Goal: Information Seeking & Learning: Understand process/instructions

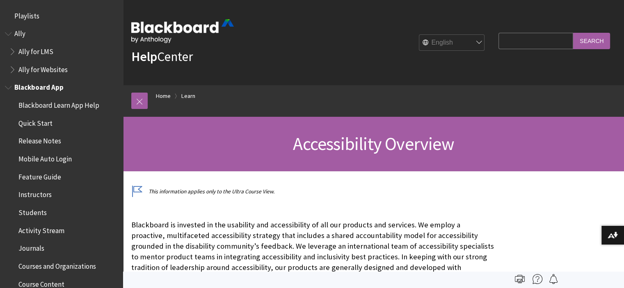
click at [41, 121] on span "Quick Start" at bounding box center [35, 122] width 34 height 11
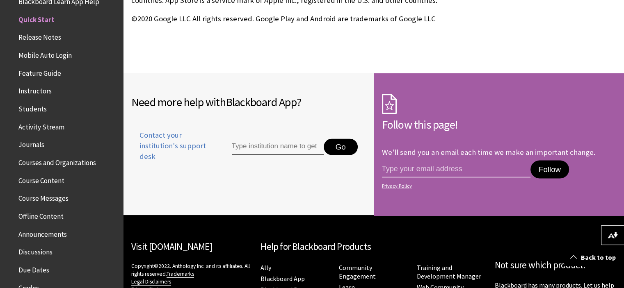
scroll to position [1599, 0]
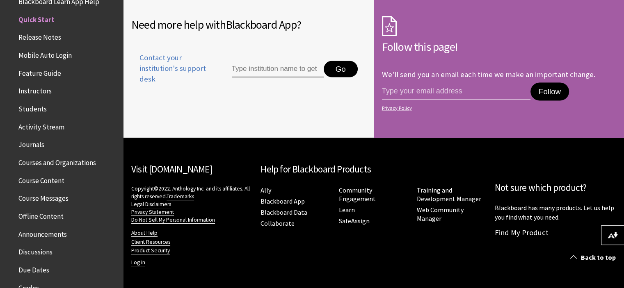
click at [46, 127] on span "Activity Stream" at bounding box center [41, 125] width 46 height 11
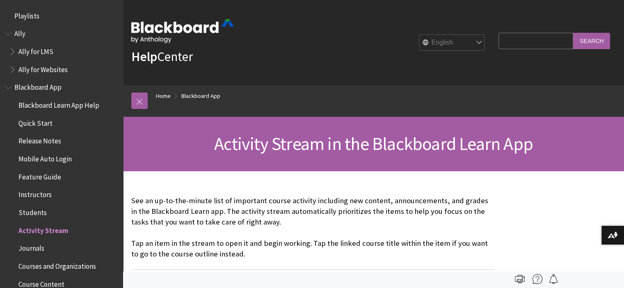
scroll to position [212, 0]
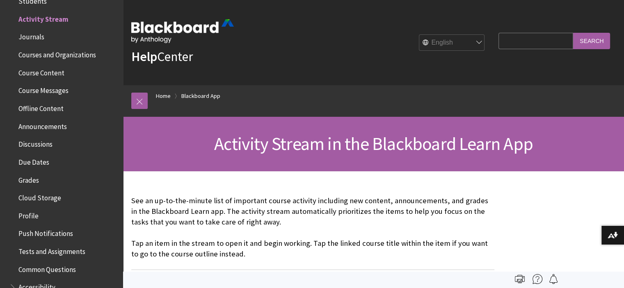
click at [44, 72] on span "Course Content" at bounding box center [41, 71] width 46 height 11
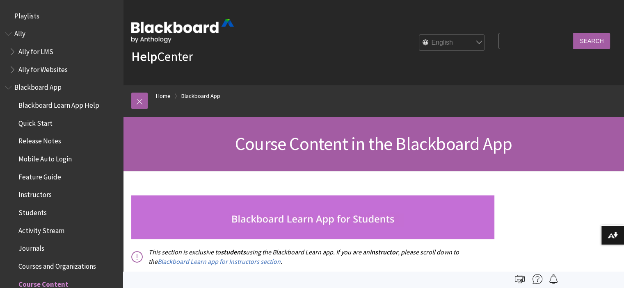
scroll to position [265, 0]
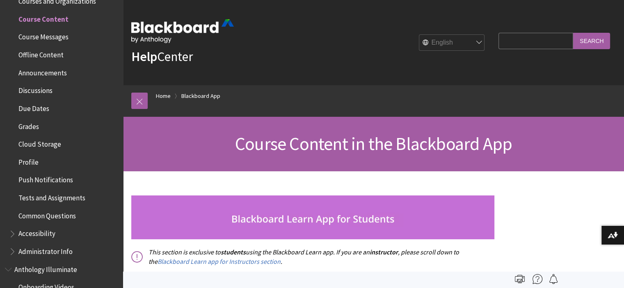
click at [34, 193] on span "Tests and Assignments" at bounding box center [51, 196] width 67 height 11
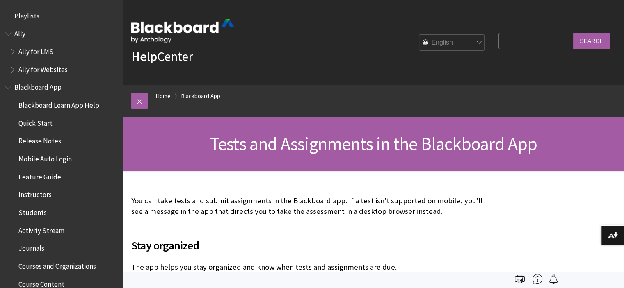
scroll to position [444, 0]
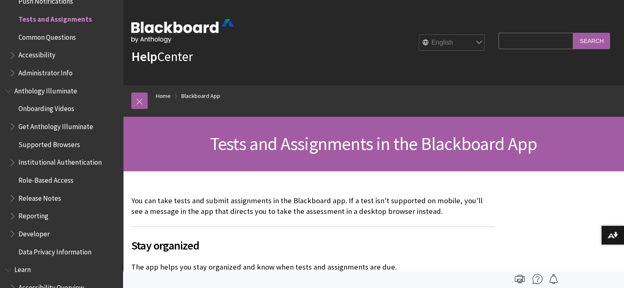
click at [117, 285] on div "All Products Playlists Playlists Ally Ally for LMS Ally for Websites Ally Ally …" at bounding box center [61, 144] width 123 height 288
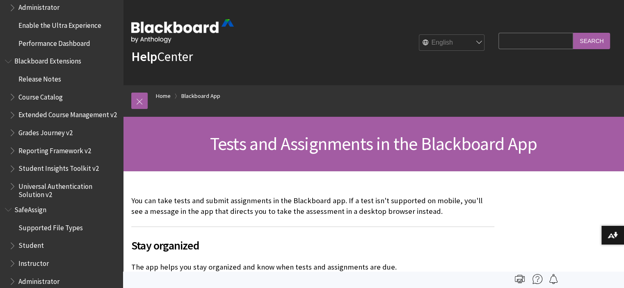
scroll to position [853, 0]
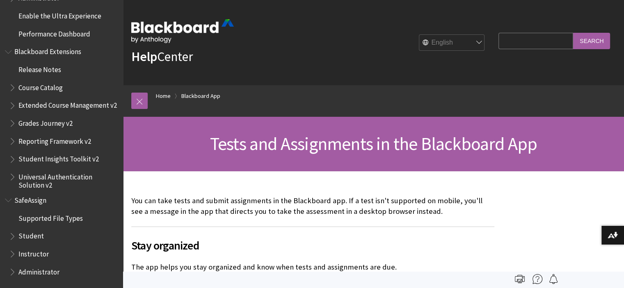
click at [79, 11] on span "Enable the Ultra Experience" at bounding box center [59, 14] width 83 height 11
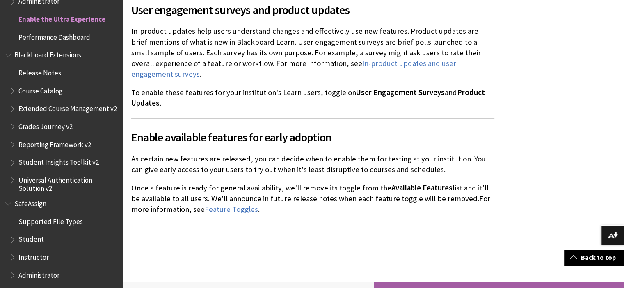
scroll to position [1935, 0]
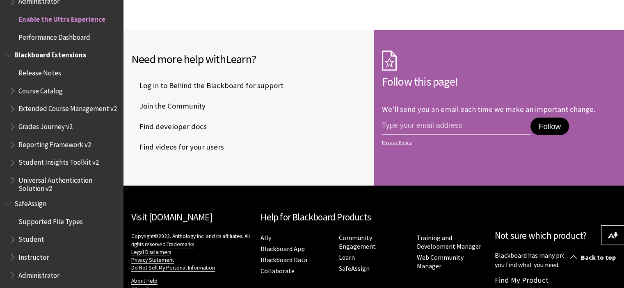
click at [93, 108] on span "Extended Course Management v2" at bounding box center [67, 107] width 98 height 11
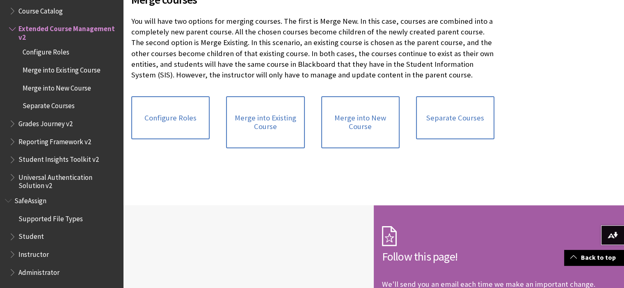
scroll to position [749, 0]
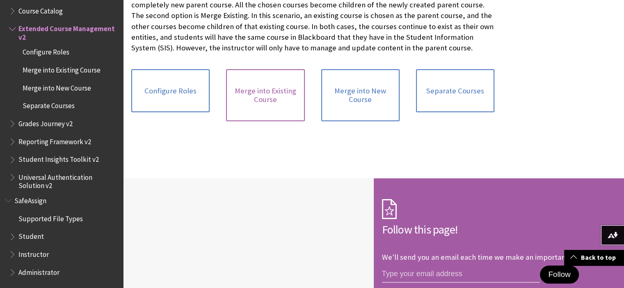
click at [269, 104] on link "Merge into Existing Course" at bounding box center [265, 95] width 78 height 52
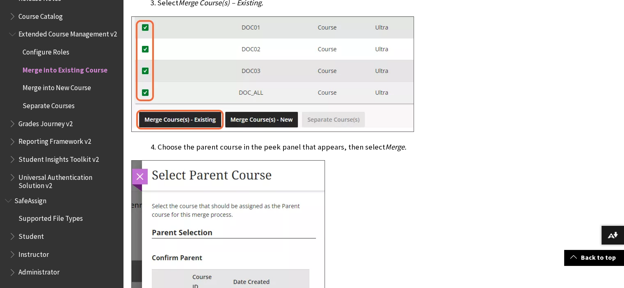
scroll to position [317, 0]
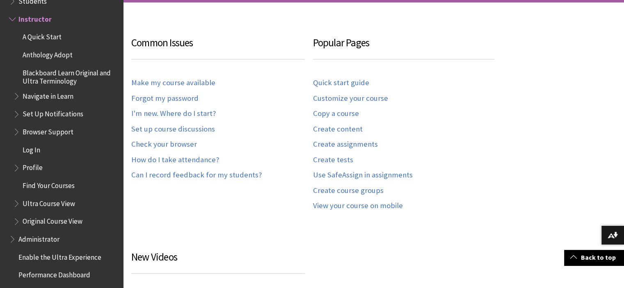
scroll to position [175, 0]
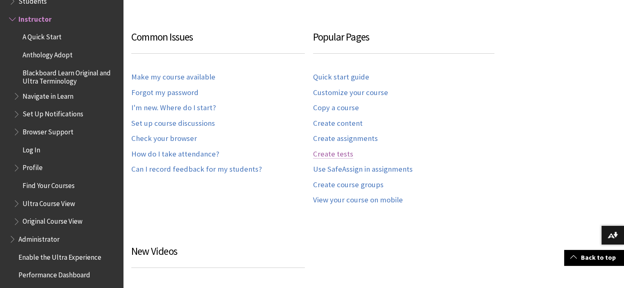
click at [331, 151] on link "Create tests" at bounding box center [333, 154] width 40 height 9
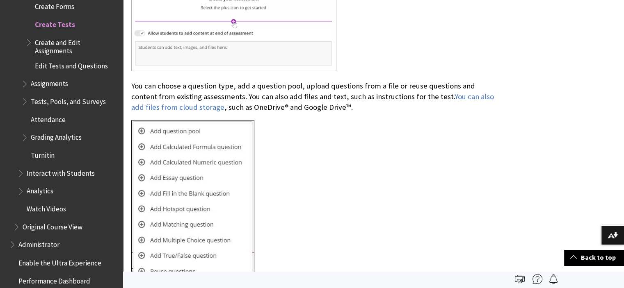
scroll to position [1565, 0]
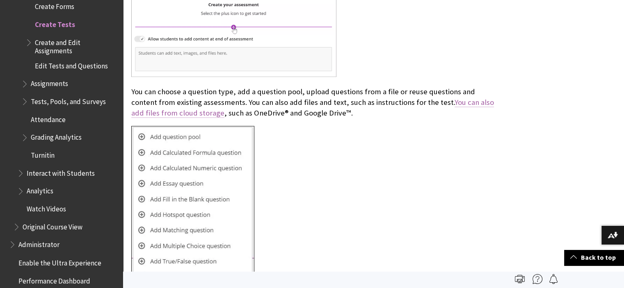
click at [478, 98] on link "You can also add files from cloud storage" at bounding box center [312, 108] width 363 height 21
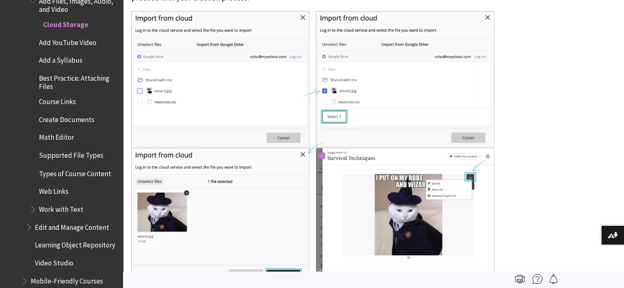
scroll to position [1236, 0]
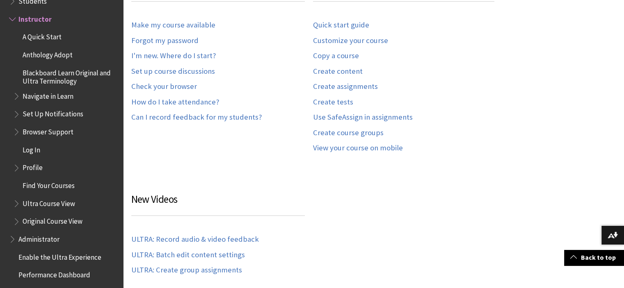
scroll to position [189, 0]
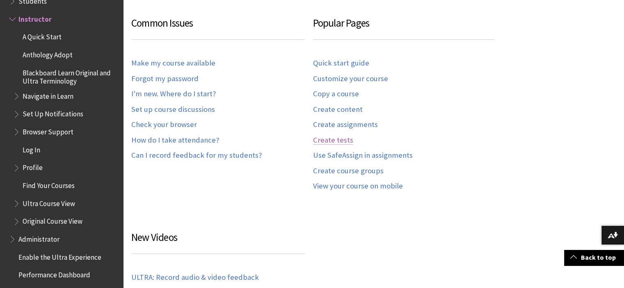
click at [338, 137] on link "Create tests" at bounding box center [333, 140] width 40 height 9
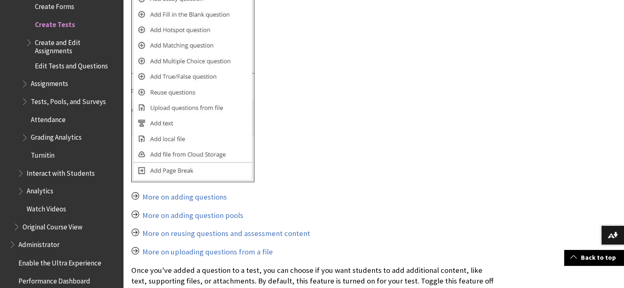
scroll to position [1777, 0]
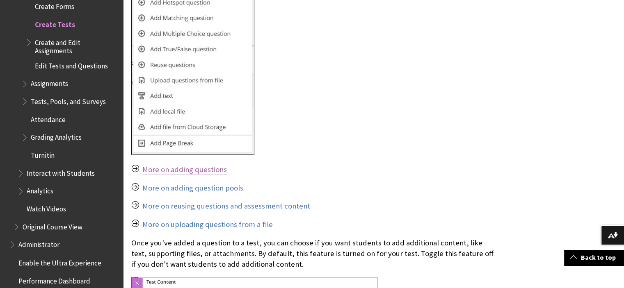
click at [208, 165] on link "More on adding questions" at bounding box center [184, 170] width 85 height 10
